Goal: Task Accomplishment & Management: Use online tool/utility

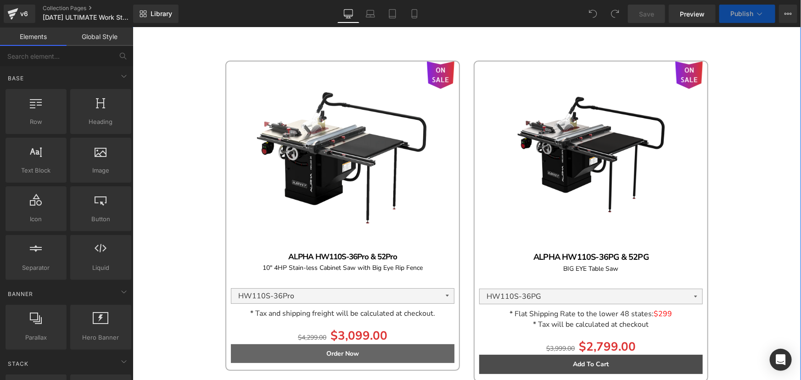
scroll to position [1711, 0]
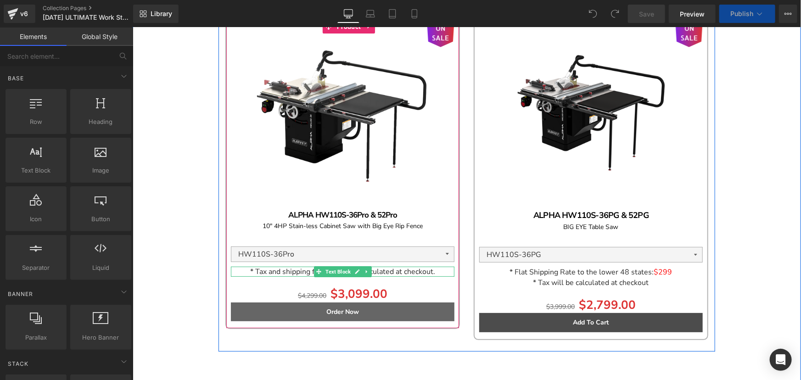
drag, startPoint x: 295, startPoint y: 273, endPoint x: 246, endPoint y: 270, distance: 49.2
click at [295, 273] on span "* Tax and shipping freight will be calculated at checkout." at bounding box center [342, 271] width 185 height 10
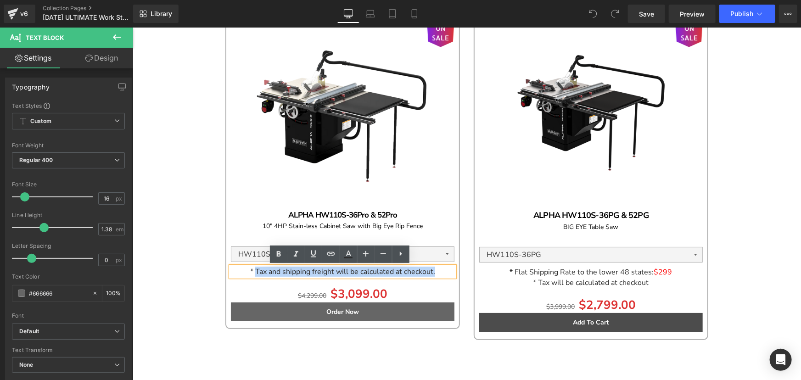
drag, startPoint x: 250, startPoint y: 271, endPoint x: 437, endPoint y: 273, distance: 186.9
click at [437, 273] on p "* Tax and shipping freight will be calculated at checkout." at bounding box center [343, 271] width 224 height 10
copy span "Tax and shipping freight will be calculated at checkout."
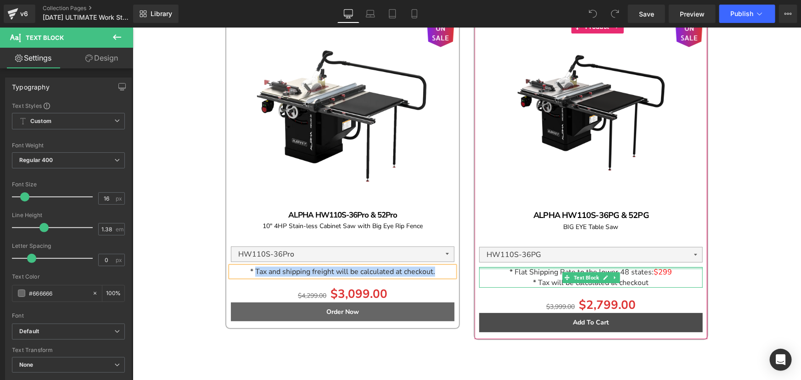
click at [524, 270] on span "* Flat Shipping Rate to the lower 48 states:" at bounding box center [582, 272] width 144 height 10
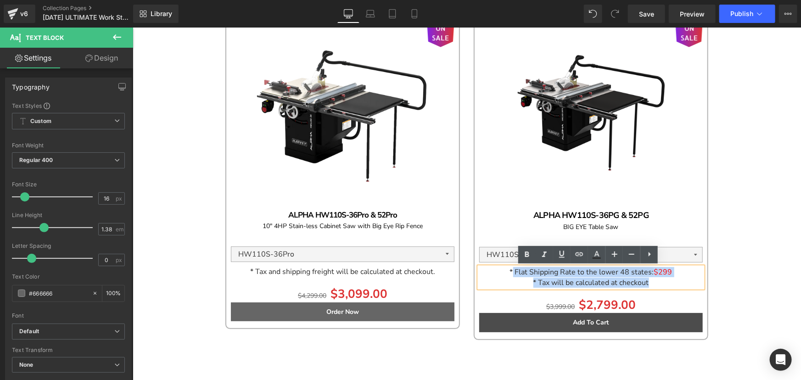
drag, startPoint x: 511, startPoint y: 272, endPoint x: 654, endPoint y: 287, distance: 144.4
click at [654, 287] on div "* Flat Shipping Rate to the lower 48 states: $299 * Tax will be calculated at c…" at bounding box center [591, 277] width 224 height 20
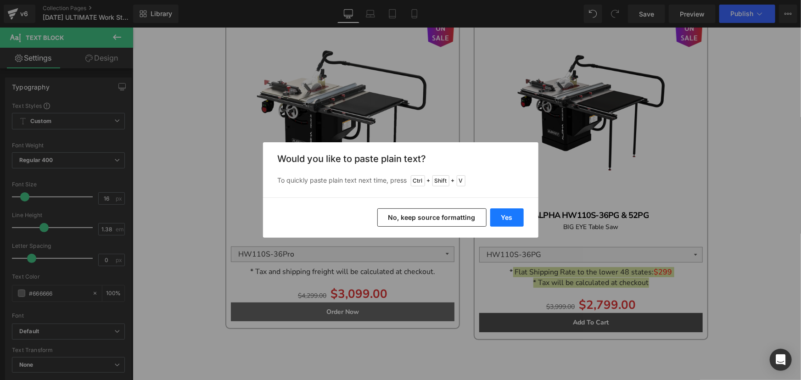
click at [505, 218] on button "Yes" at bounding box center [507, 217] width 34 height 18
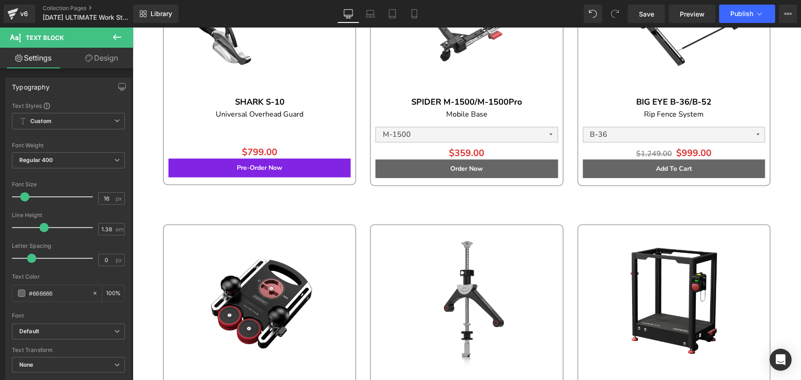
scroll to position [2630, 0]
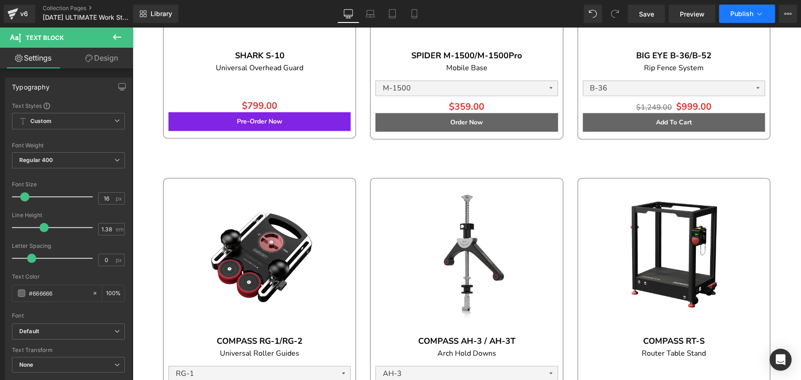
click at [750, 11] on span "Publish" at bounding box center [742, 13] width 23 height 7
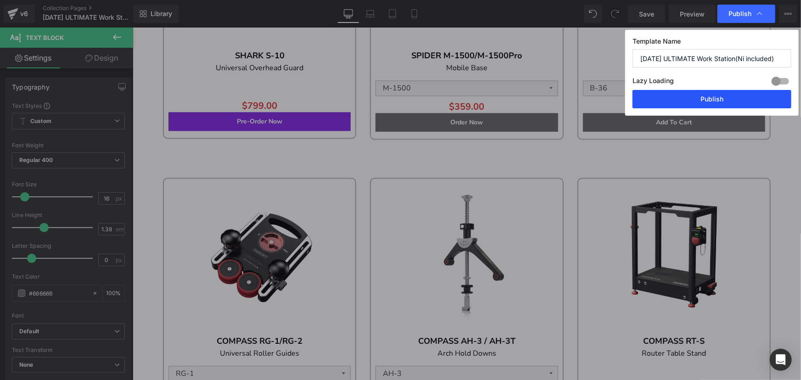
drag, startPoint x: 743, startPoint y: 101, endPoint x: 613, endPoint y: 73, distance: 133.6
click at [743, 101] on button "Publish" at bounding box center [712, 99] width 159 height 18
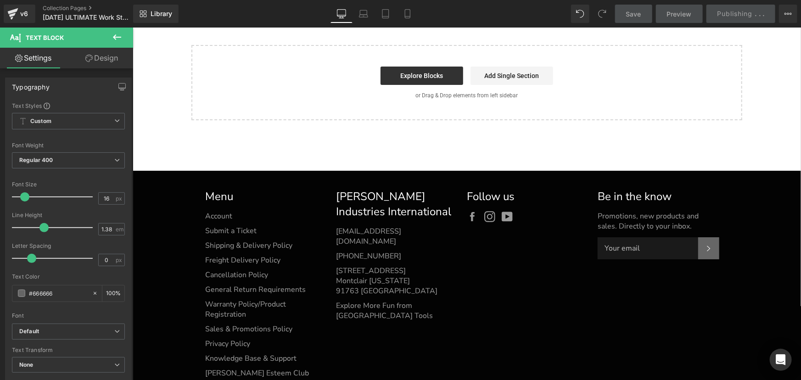
scroll to position [3339, 0]
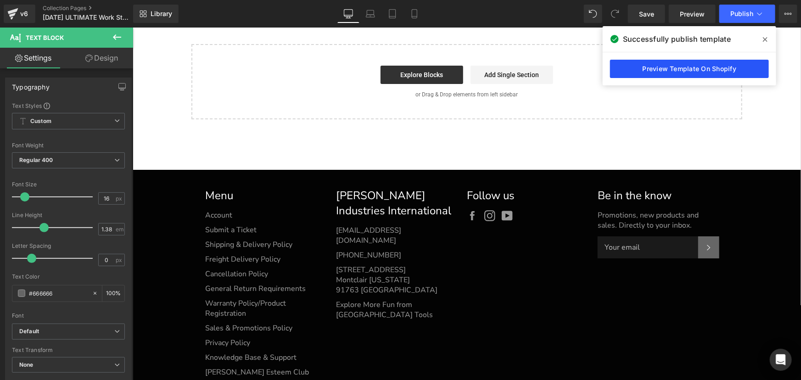
click at [675, 71] on link "Preview Template On Shopify" at bounding box center [689, 69] width 159 height 18
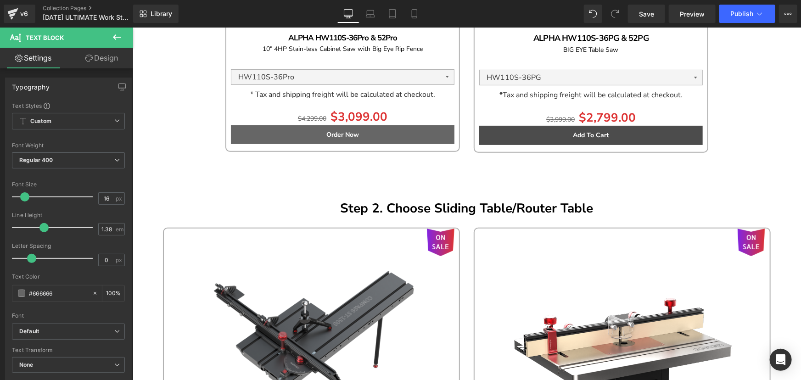
scroll to position [1837, 0]
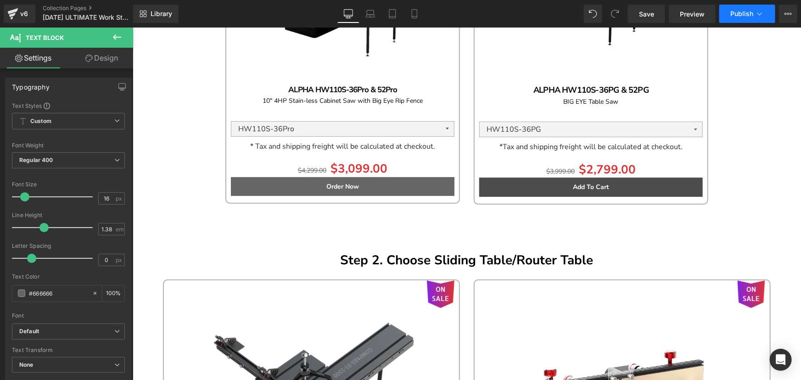
click at [736, 11] on span "Publish" at bounding box center [742, 13] width 23 height 7
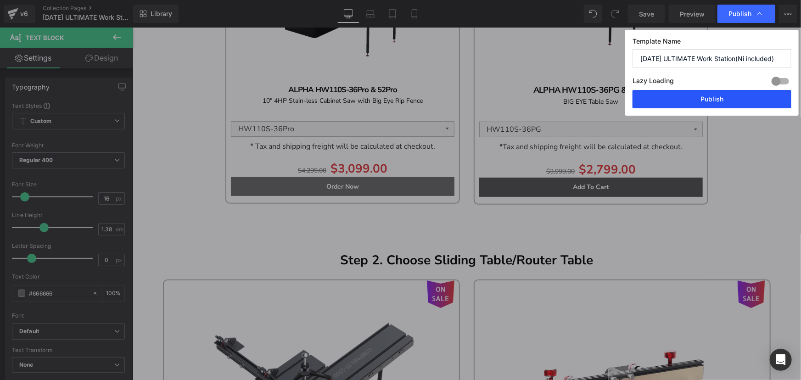
drag, startPoint x: 735, startPoint y: 99, endPoint x: 602, endPoint y: 71, distance: 136.0
click at [735, 99] on button "Publish" at bounding box center [712, 99] width 159 height 18
